Goal: Task Accomplishment & Management: Use online tool/utility

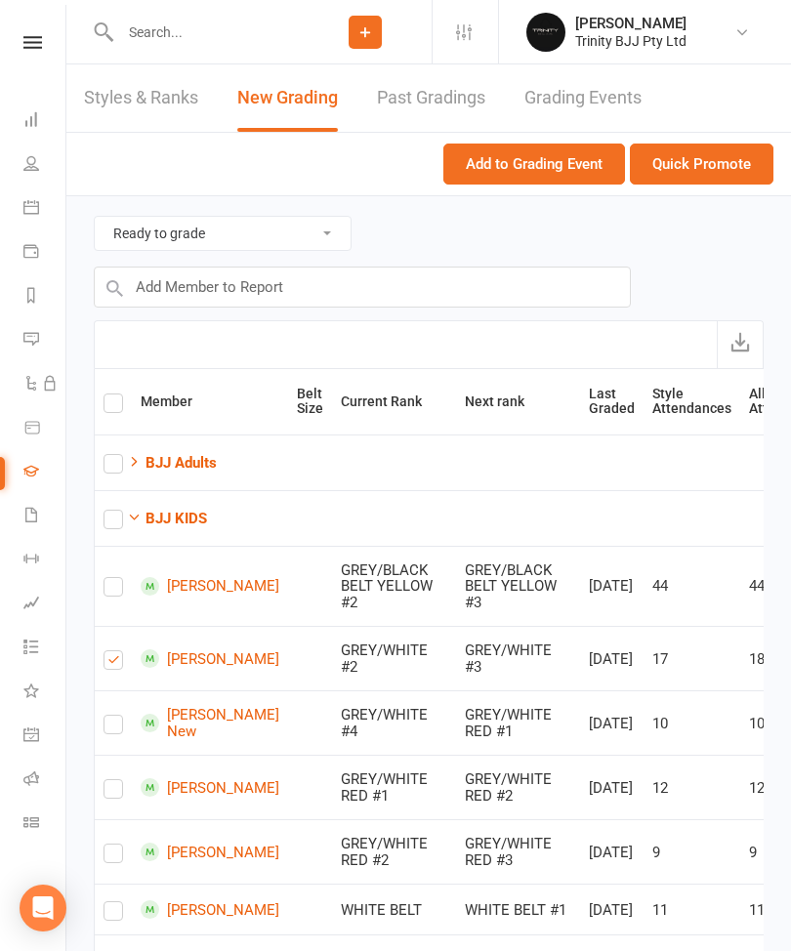
click at [724, 157] on button "Quick Promote" at bounding box center [701, 163] width 143 height 41
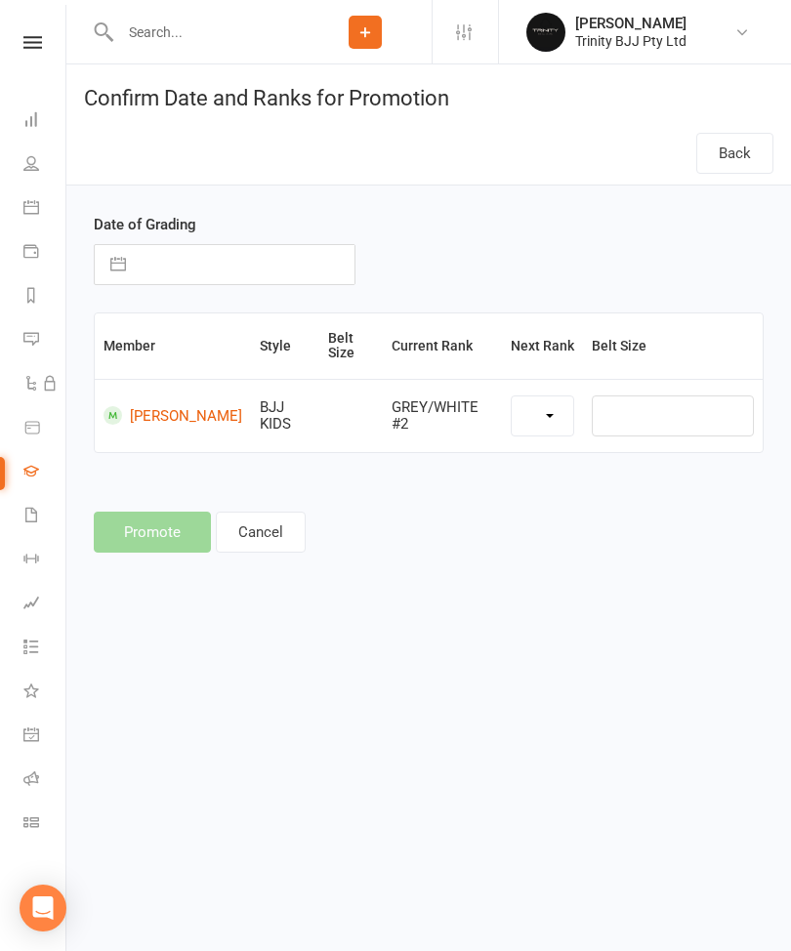
click at [240, 221] on div "Date of Grading Navigate forward to interact with the calendar and select a dat…" at bounding box center [224, 249] width 291 height 72
select select "39742"
click at [189, 283] on input "text" at bounding box center [245, 264] width 219 height 39
select select "6"
select select "2025"
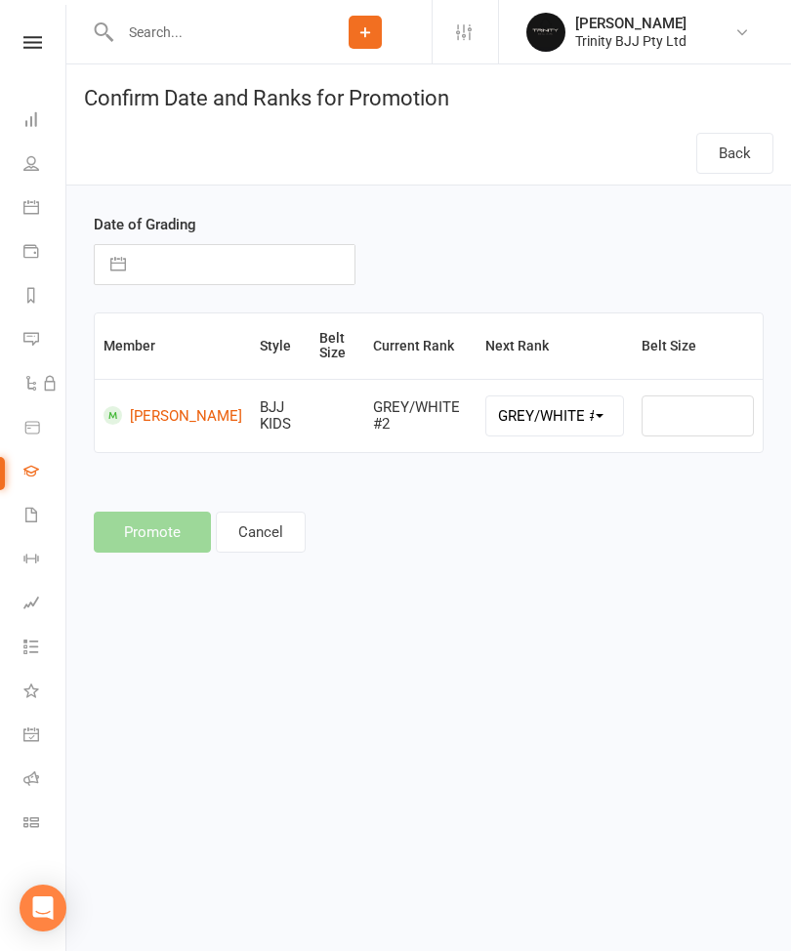
select select "7"
select select "2025"
select select "8"
select select "2025"
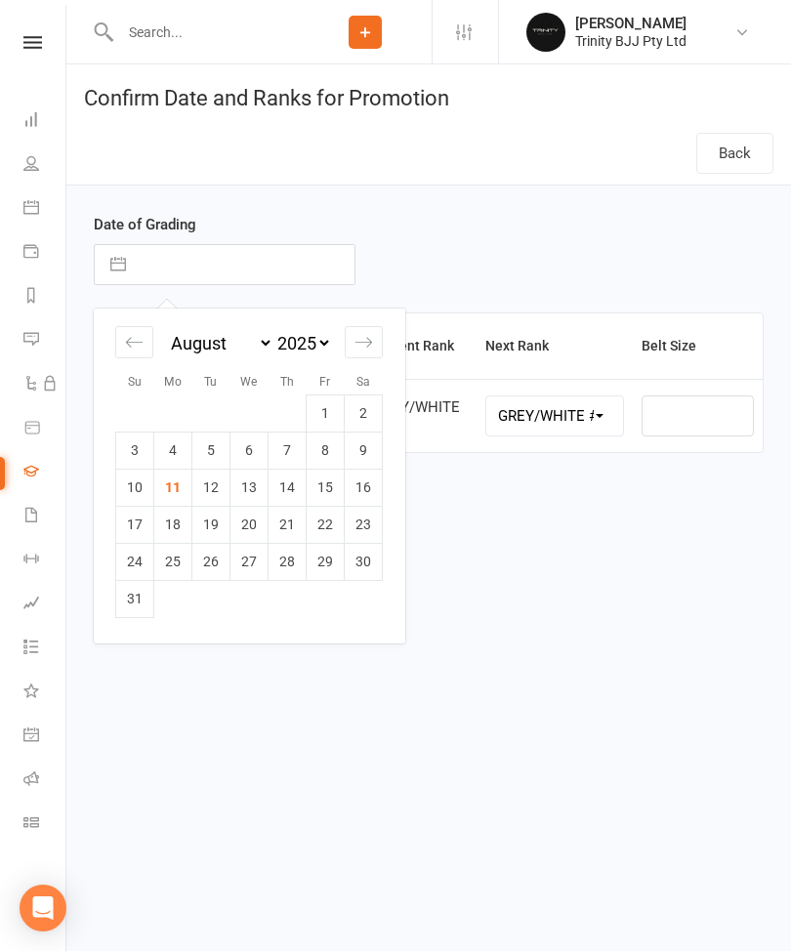
click at [176, 484] on td "11" at bounding box center [173, 487] width 38 height 37
type input "[DATE]"
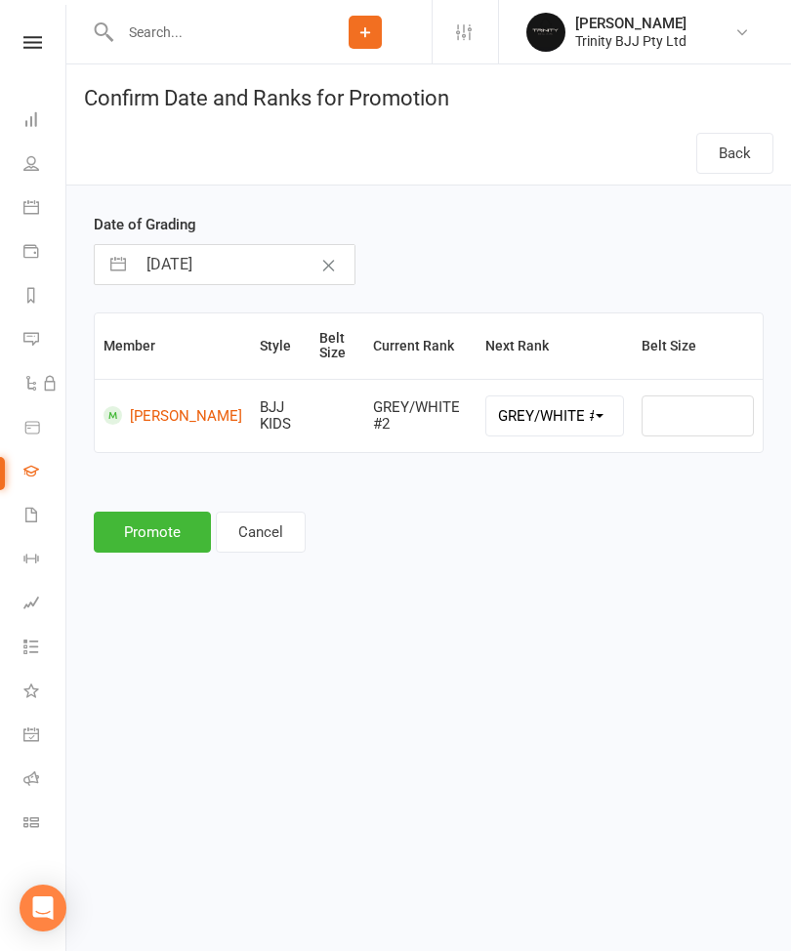
click at [150, 547] on button "Promote" at bounding box center [152, 531] width 117 height 41
